Goal: Information Seeking & Learning: Learn about a topic

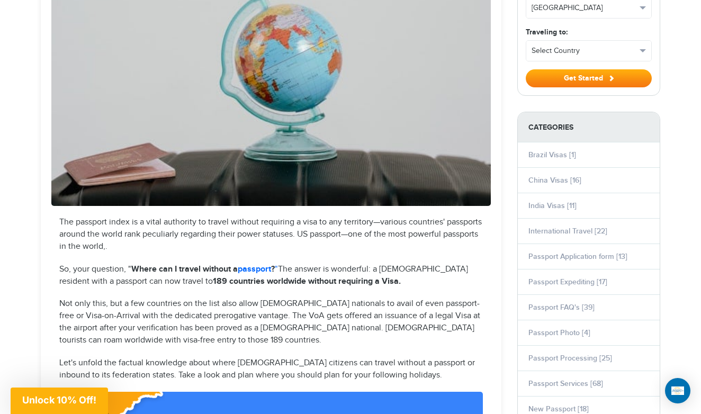
scroll to position [273, 0]
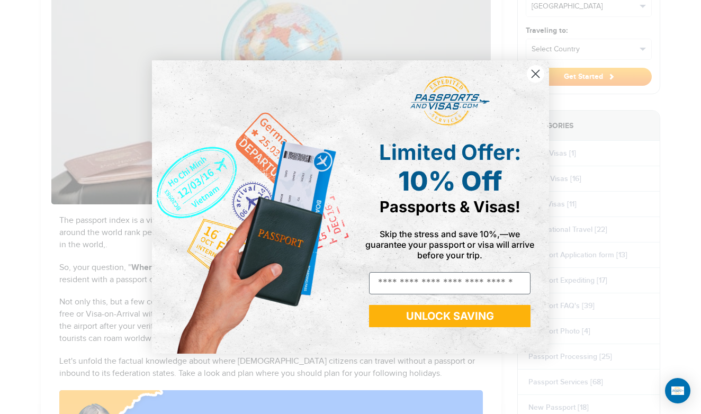
click at [531, 73] on circle "Close dialog" at bounding box center [535, 73] width 17 height 17
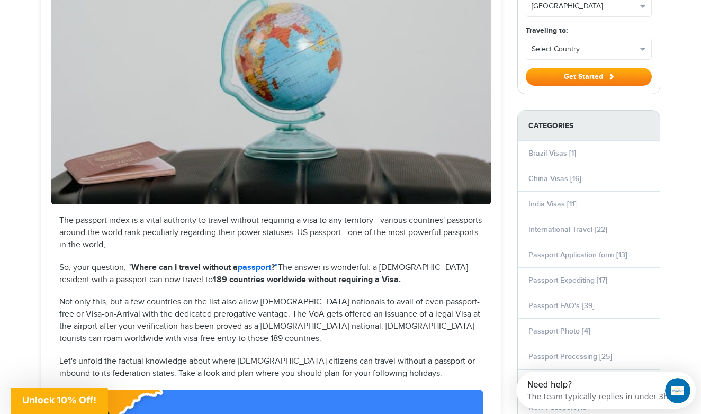
scroll to position [0, 0]
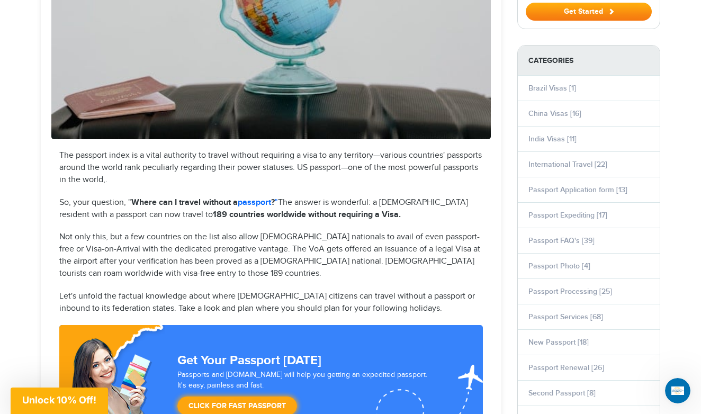
scroll to position [381, 0]
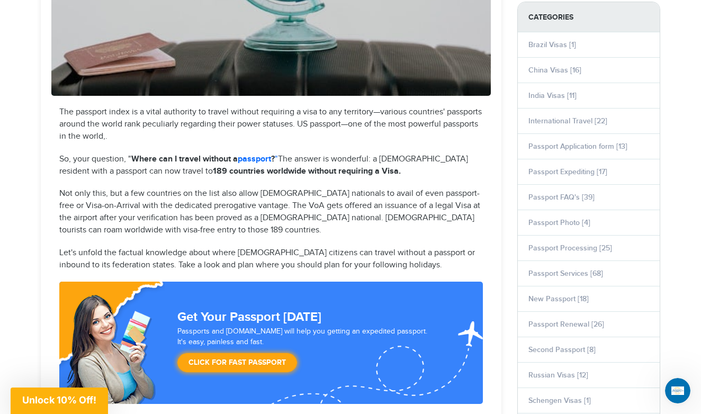
click at [133, 170] on p "So, your question, " Where can I travel without a passport ? " The answer is wo…" at bounding box center [271, 166] width 424 height 24
click at [414, 263] on p "Let's unfold the factual knowledge about where US citizens can travel without a…" at bounding box center [271, 259] width 424 height 24
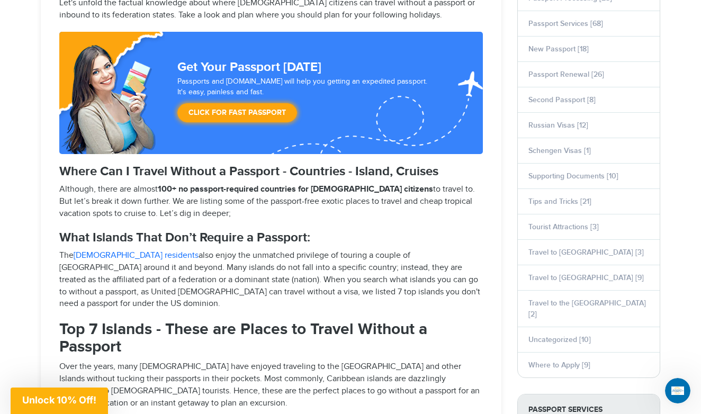
scroll to position [639, 0]
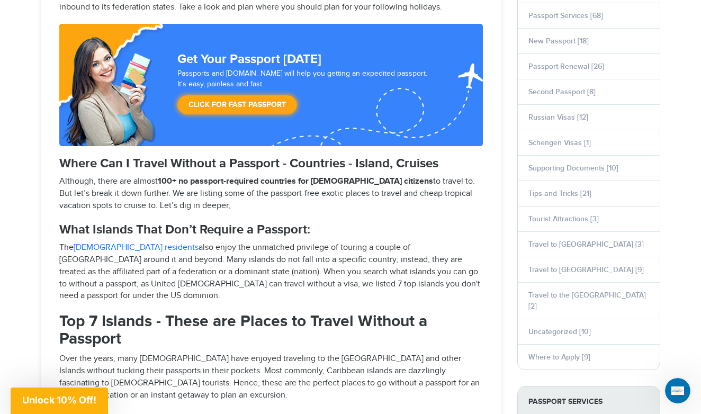
click at [326, 317] on h2 "Top 7 Islands - These are Places to Travel Without a Passport" at bounding box center [271, 330] width 424 height 35
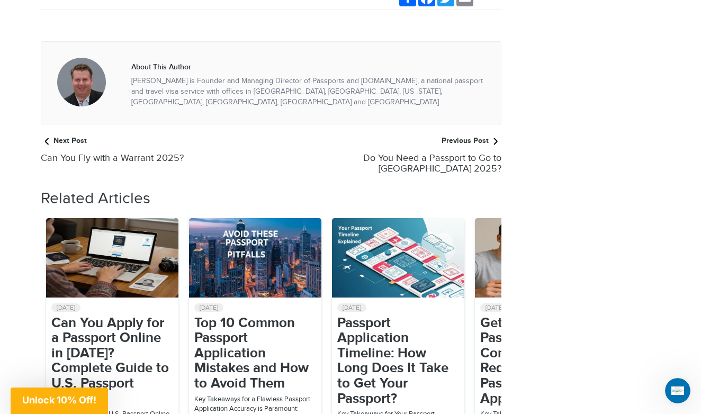
scroll to position [6662, 0]
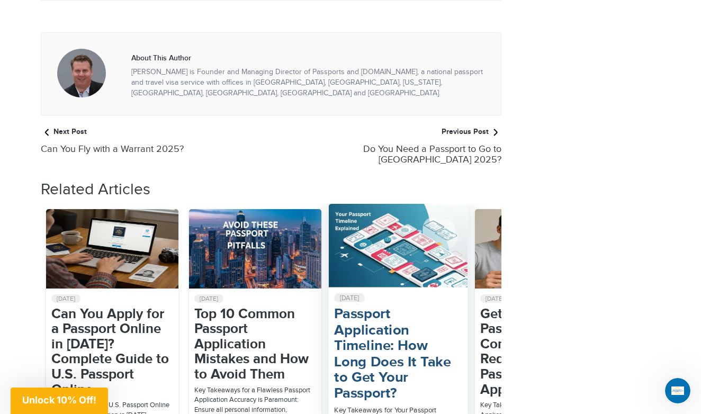
click at [408, 307] on h2 "Passport Application Timeline: How Long Does It Take to Get Your Passport?" at bounding box center [398, 354] width 128 height 95
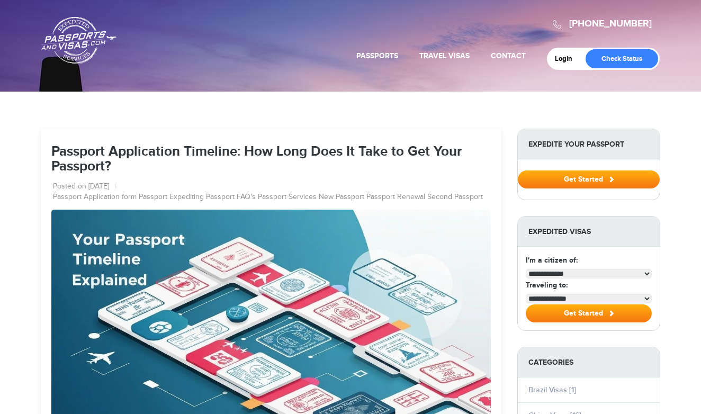
select select "**********"
